Goal: Task Accomplishment & Management: Complete application form

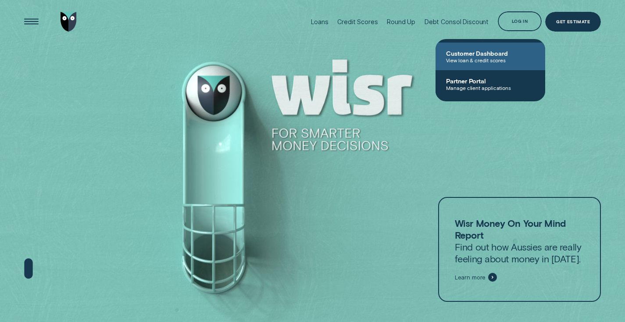
click at [483, 54] on span "Customer Dashboard" at bounding box center [490, 53] width 89 height 7
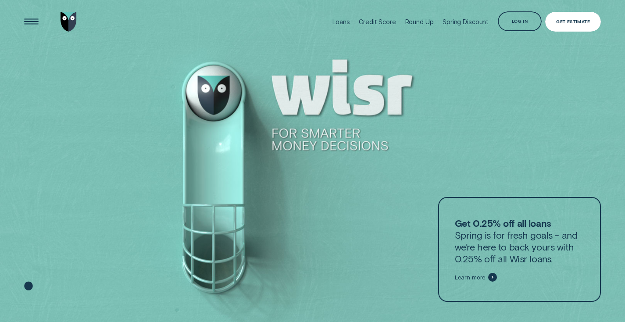
click at [568, 20] on div "Get Estimate" at bounding box center [573, 22] width 34 height 4
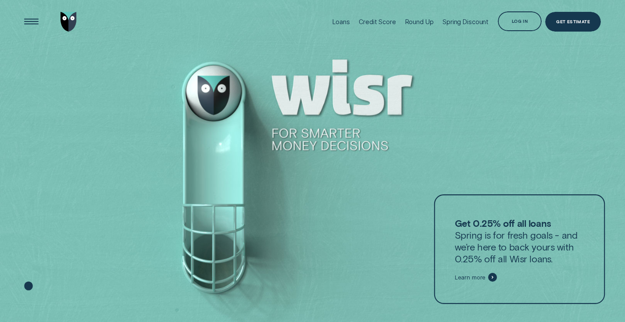
click at [493, 277] on icon at bounding box center [493, 277] width 2 height 3
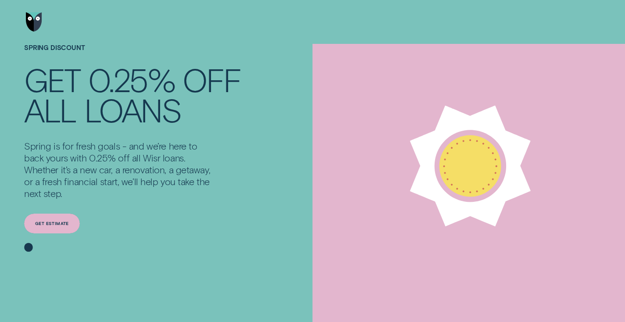
click at [57, 225] on div "Get estimate" at bounding box center [52, 223] width 34 height 4
